Goal: Find specific page/section: Find specific page/section

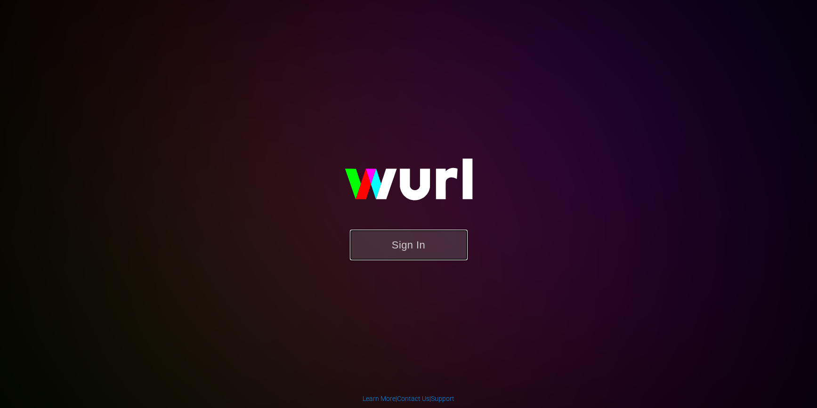
click at [375, 230] on button "Sign In" at bounding box center [409, 245] width 118 height 31
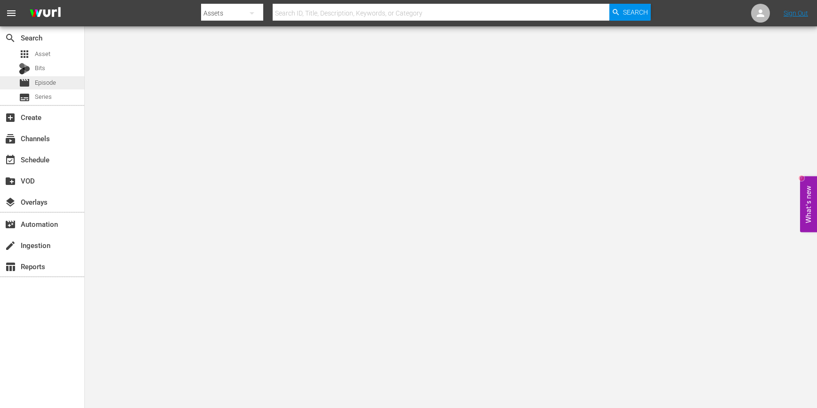
click at [46, 85] on span "Episode" at bounding box center [45, 82] width 21 height 9
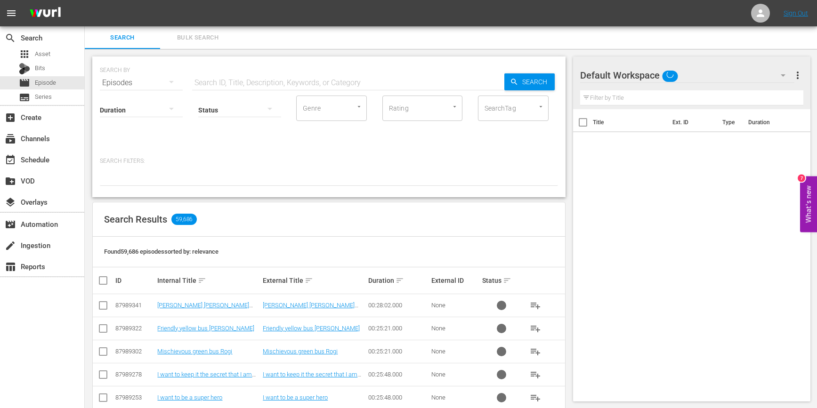
click at [705, 78] on div "Default Workspace" at bounding box center [687, 75] width 215 height 26
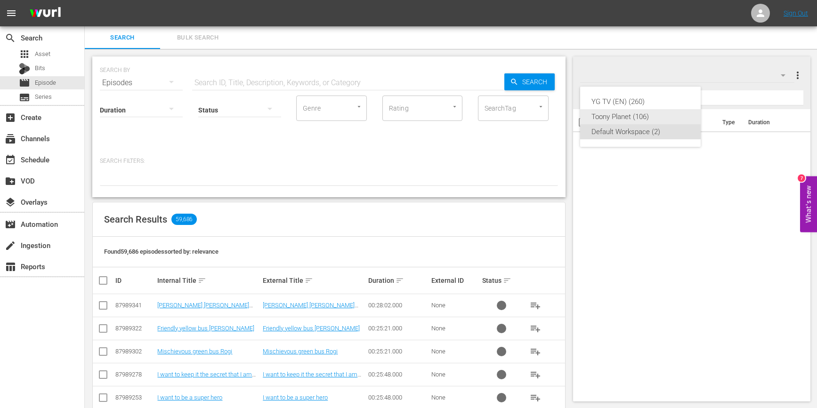
click at [628, 112] on div "Toony Planet (106)" at bounding box center [640, 116] width 98 height 15
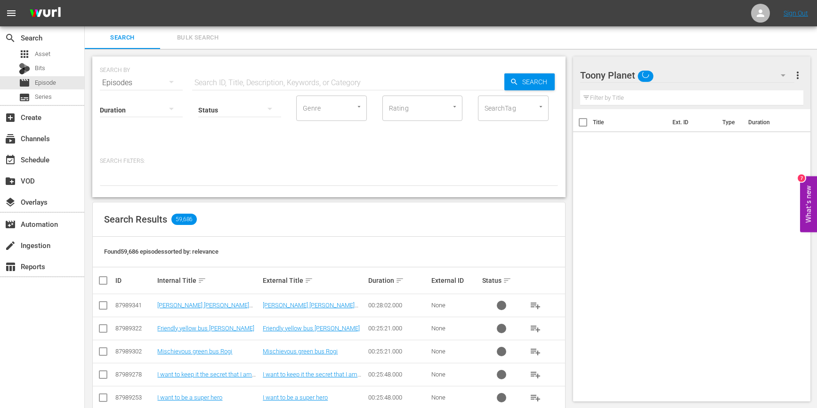
click at [697, 79] on div "Toony Planet" at bounding box center [687, 75] width 215 height 26
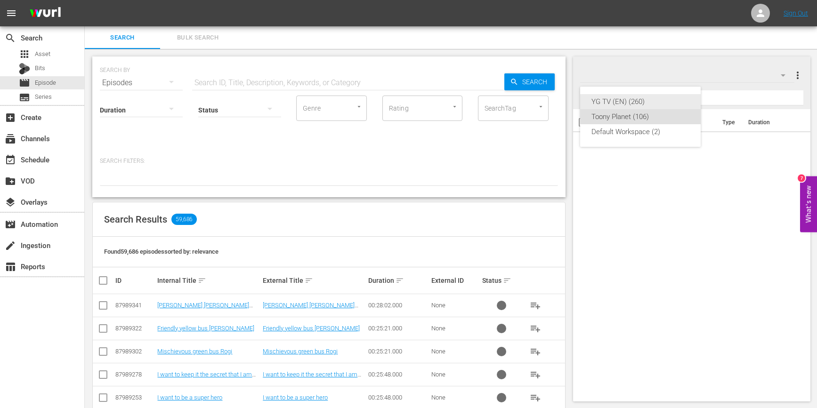
click at [653, 99] on div "YG TV (EN) (260)" at bounding box center [640, 101] width 98 height 15
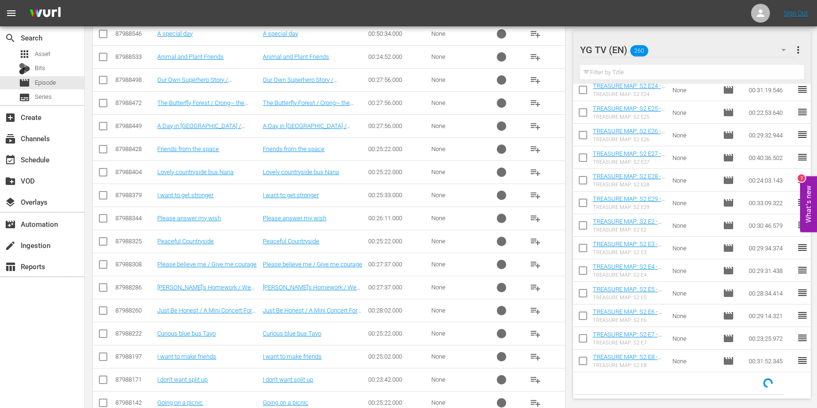
scroll to position [1310, 0]
